Goal: Check status: Check status

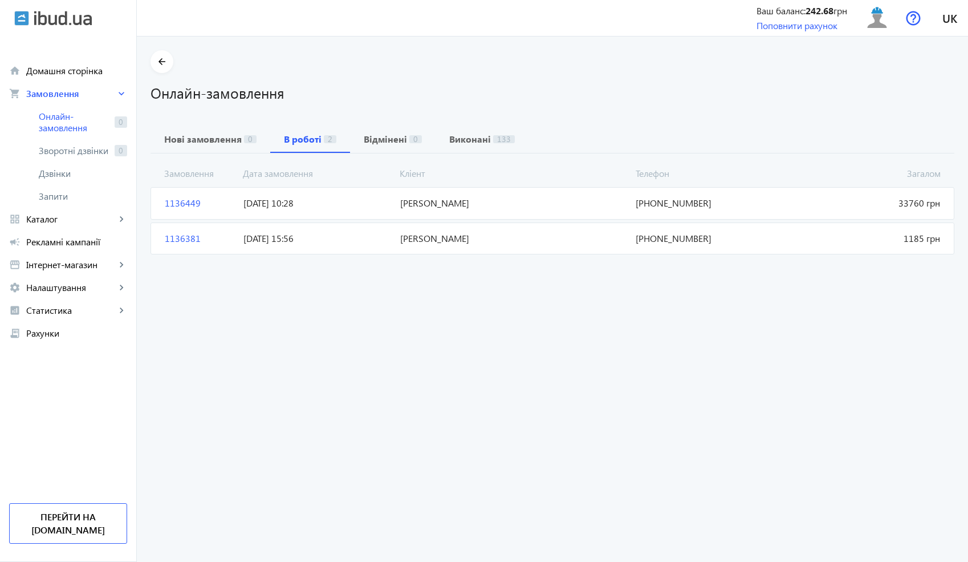
click at [389, 209] on span "[DATE] 10:28" at bounding box center [317, 203] width 157 height 13
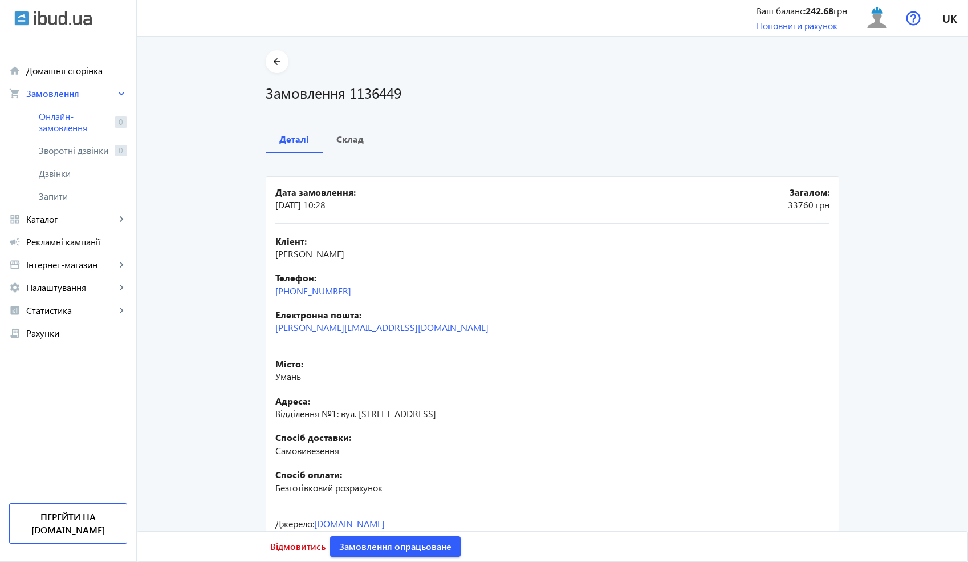
scroll to position [12, 0]
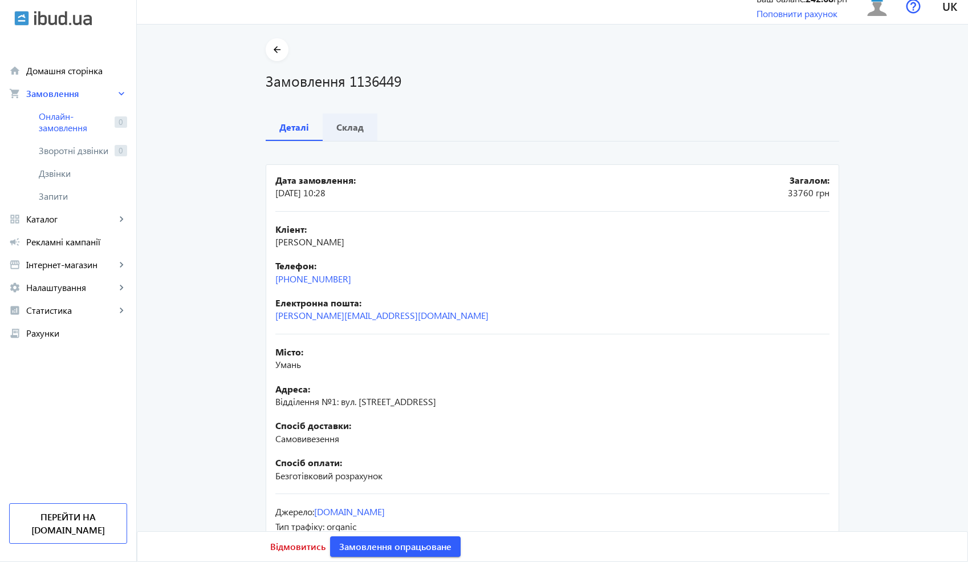
click at [345, 129] on b "Склад" at bounding box center [349, 127] width 27 height 9
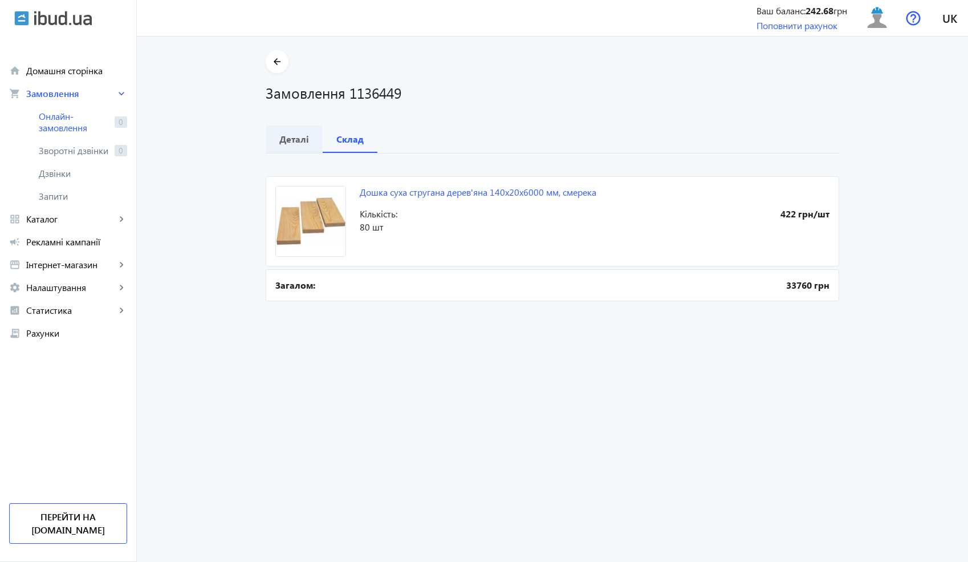
click at [296, 141] on b "Деталі" at bounding box center [294, 139] width 30 height 9
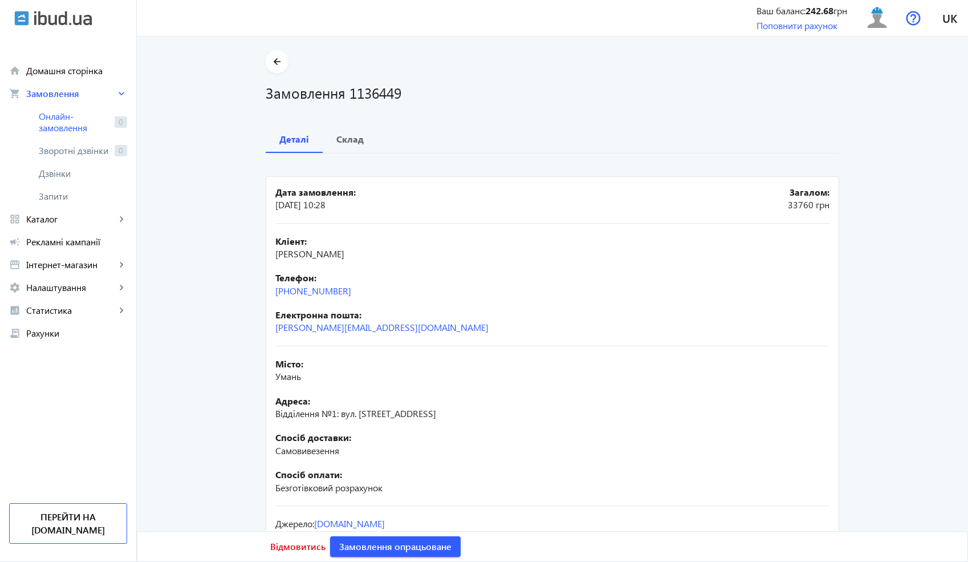
scroll to position [46, 0]
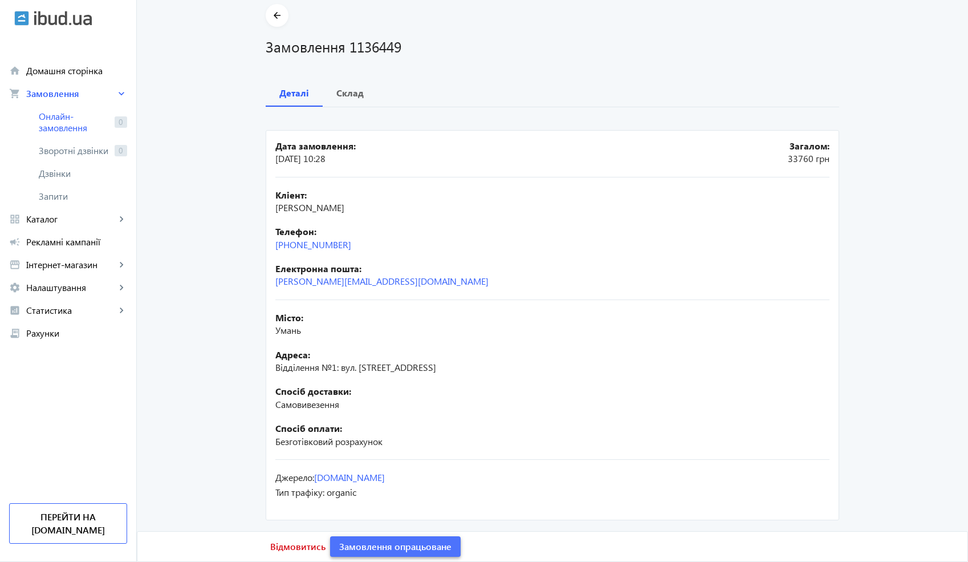
click at [420, 547] on span "Замовлення опрацьоване" at bounding box center [395, 546] width 112 height 13
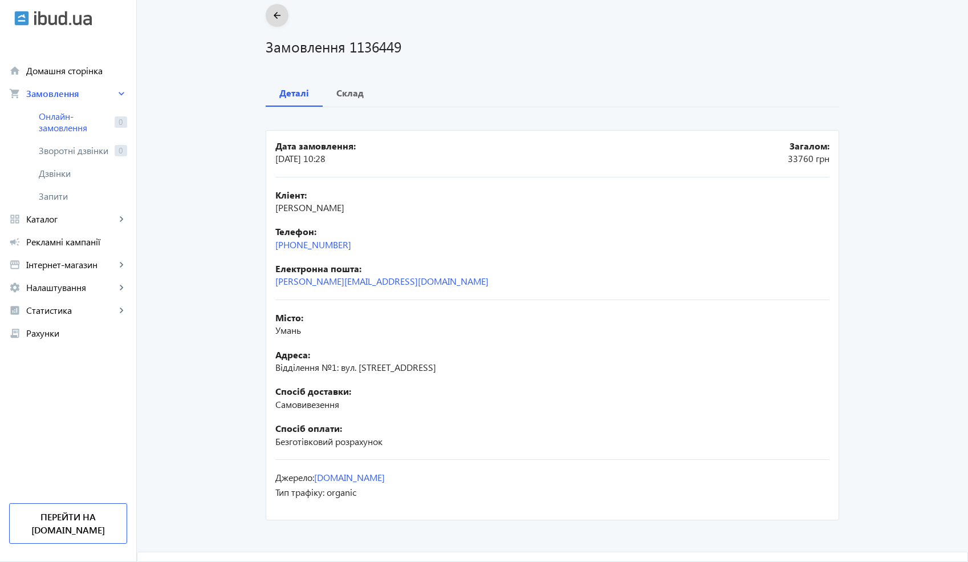
click at [281, 17] on mat-icon "arrow_back" at bounding box center [277, 16] width 14 height 14
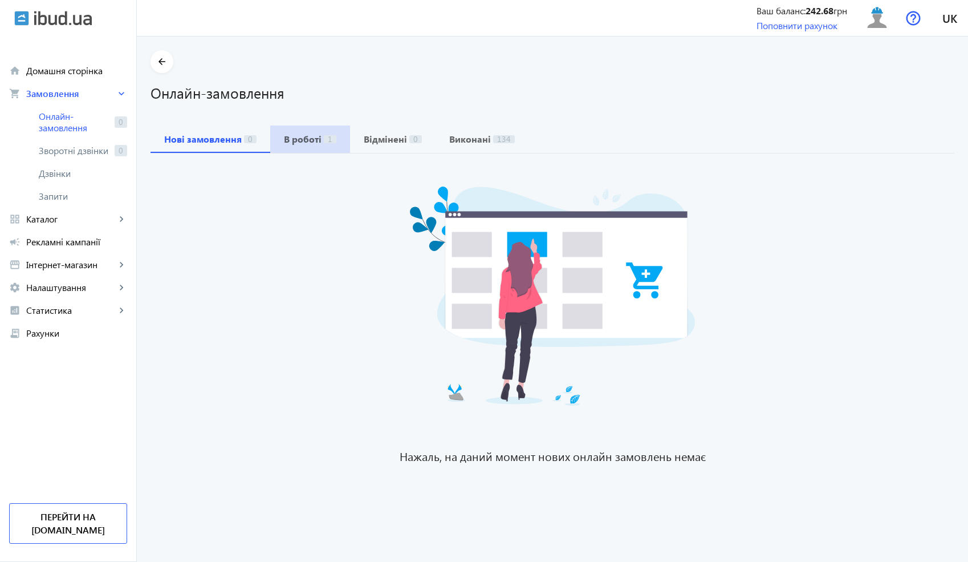
click at [301, 135] on b "В роботі" at bounding box center [303, 139] width 38 height 9
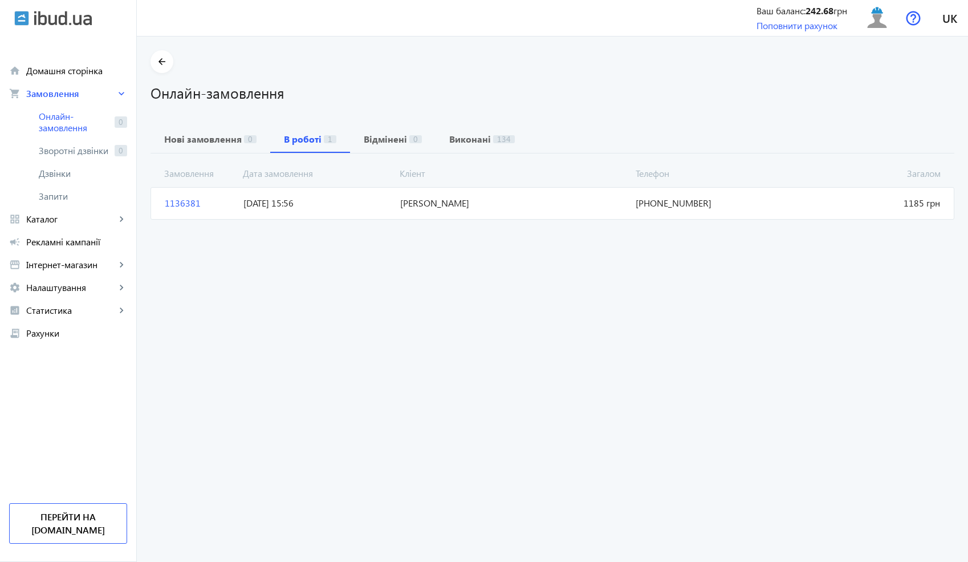
click at [386, 196] on mat-card "1136381 [PERSON_NAME] 1185 грн [DATE] 15:56 [PHONE_NUMBER]" at bounding box center [553, 203] width 804 height 32
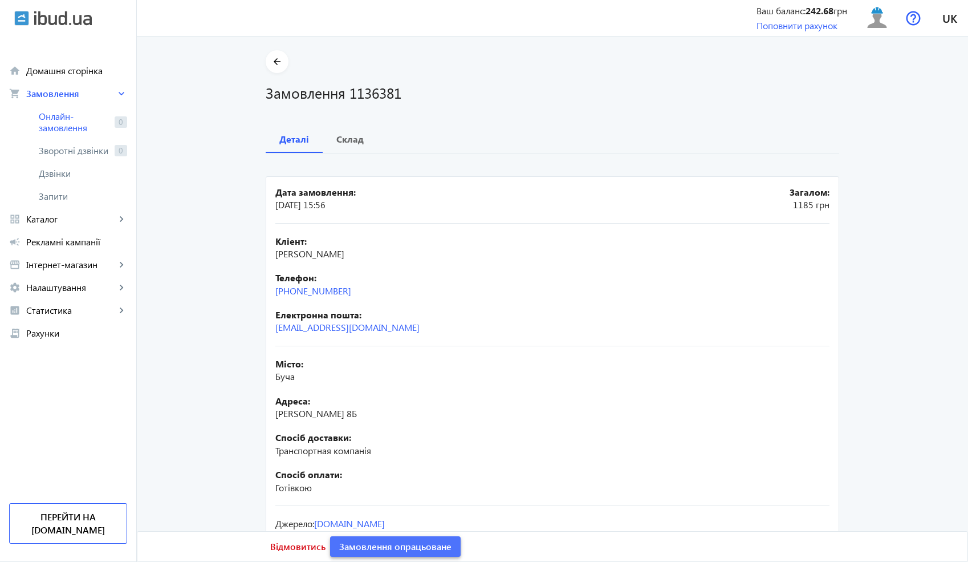
click at [376, 554] on span at bounding box center [395, 546] width 131 height 27
click at [245, 60] on main "arrow_back Замовлення 1136381 Деталі Склад Дата замовлення: [DATE] 15:56 Загало…" at bounding box center [552, 317] width 831 height 534
click at [281, 62] on mat-icon "arrow_back" at bounding box center [277, 62] width 14 height 14
